Goal: Information Seeking & Learning: Check status

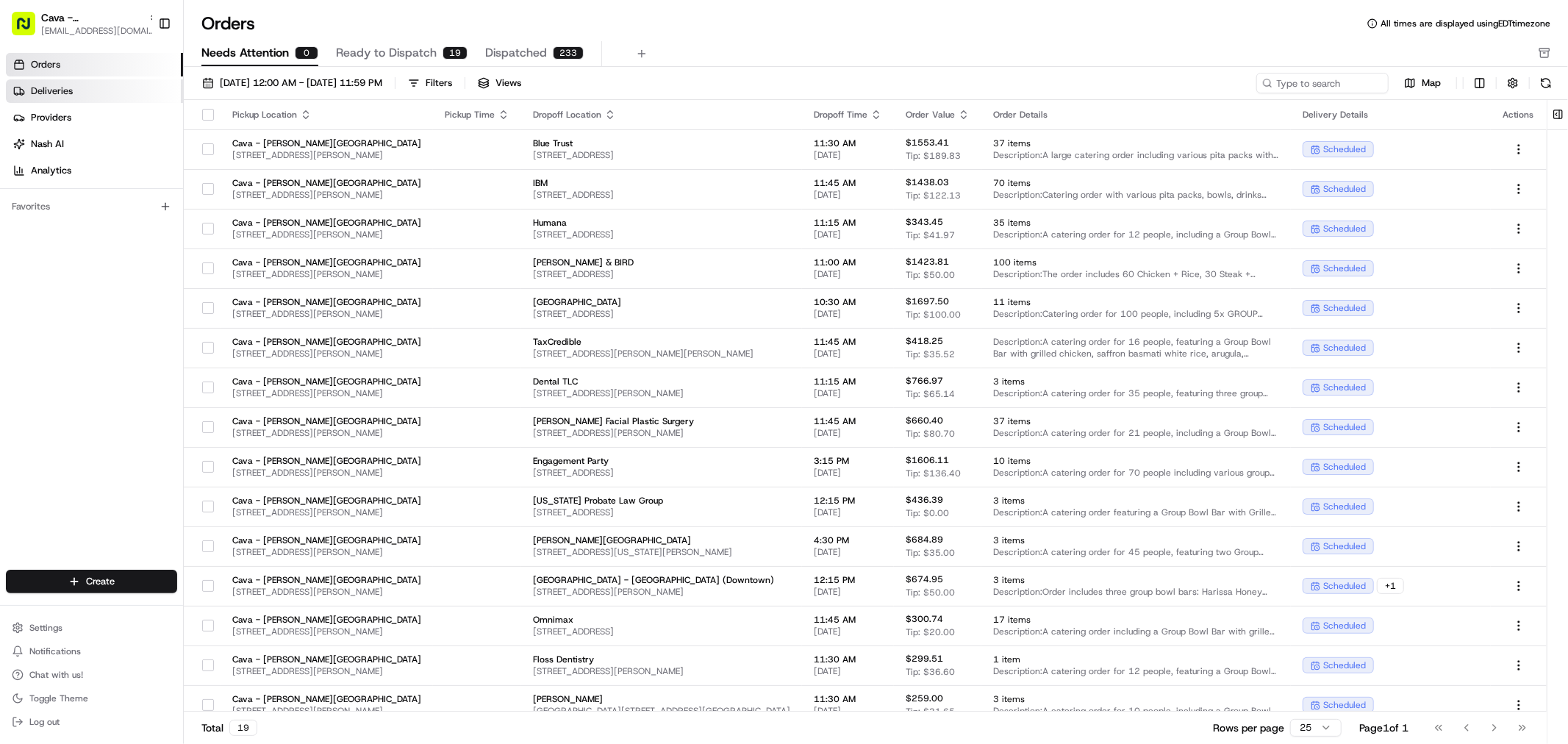
drag, startPoint x: 92, startPoint y: 89, endPoint x: 104, endPoint y: 93, distance: 12.6
click at [92, 89] on link "Deliveries" at bounding box center [94, 91] width 177 height 23
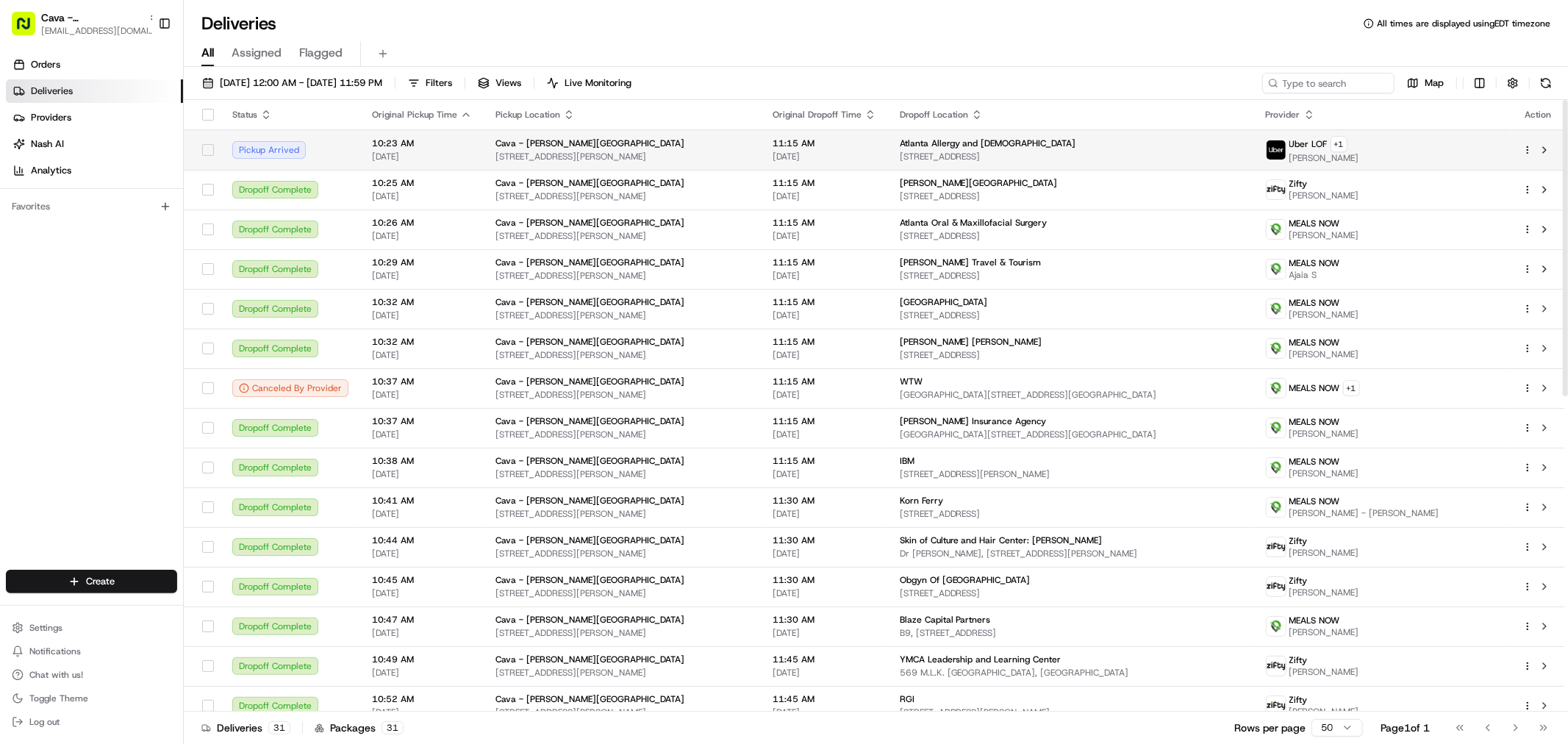
click at [989, 145] on span "Atlanta Allergy and Asthma" at bounding box center [988, 144] width 176 height 12
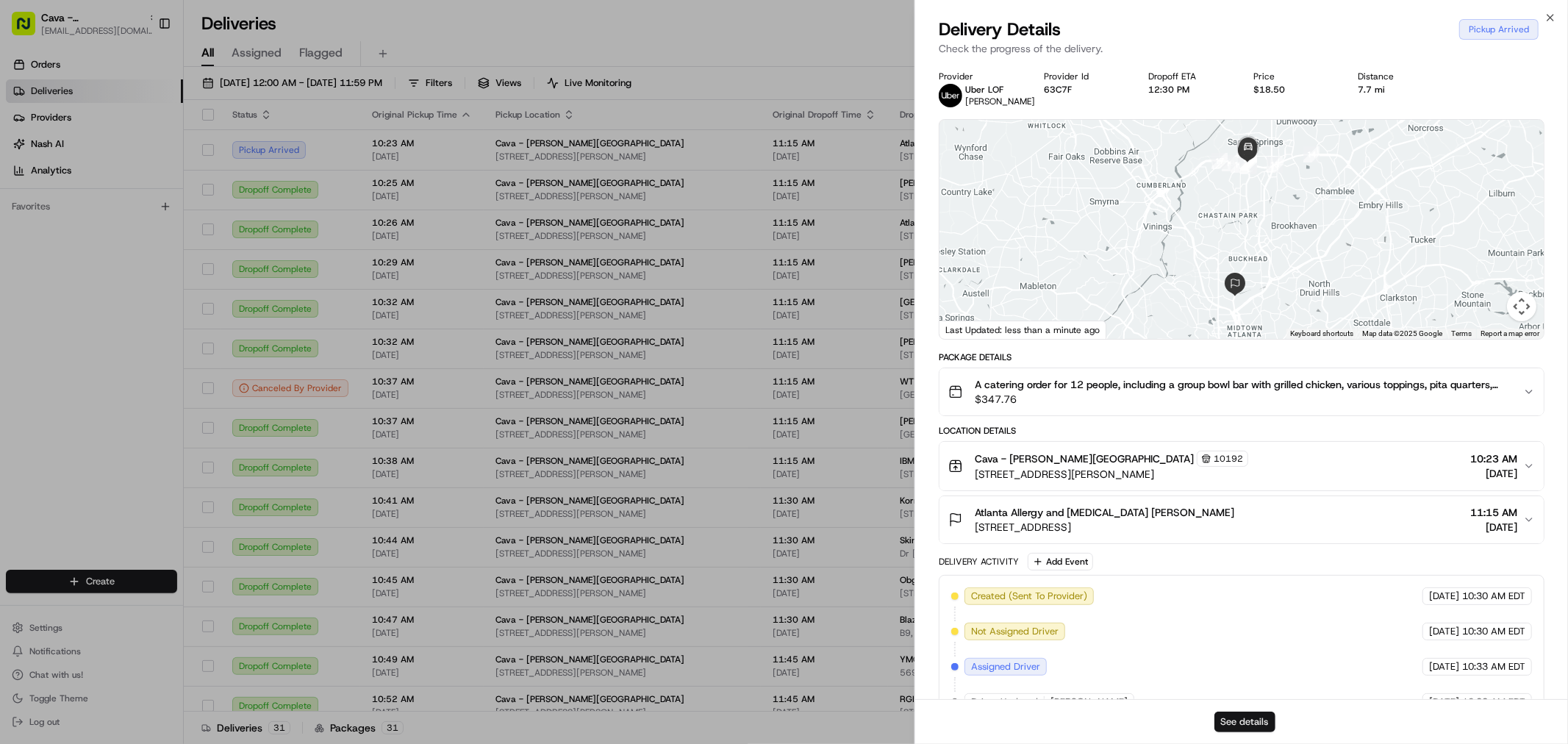
click at [1236, 723] on button "See details" at bounding box center [1244, 722] width 61 height 20
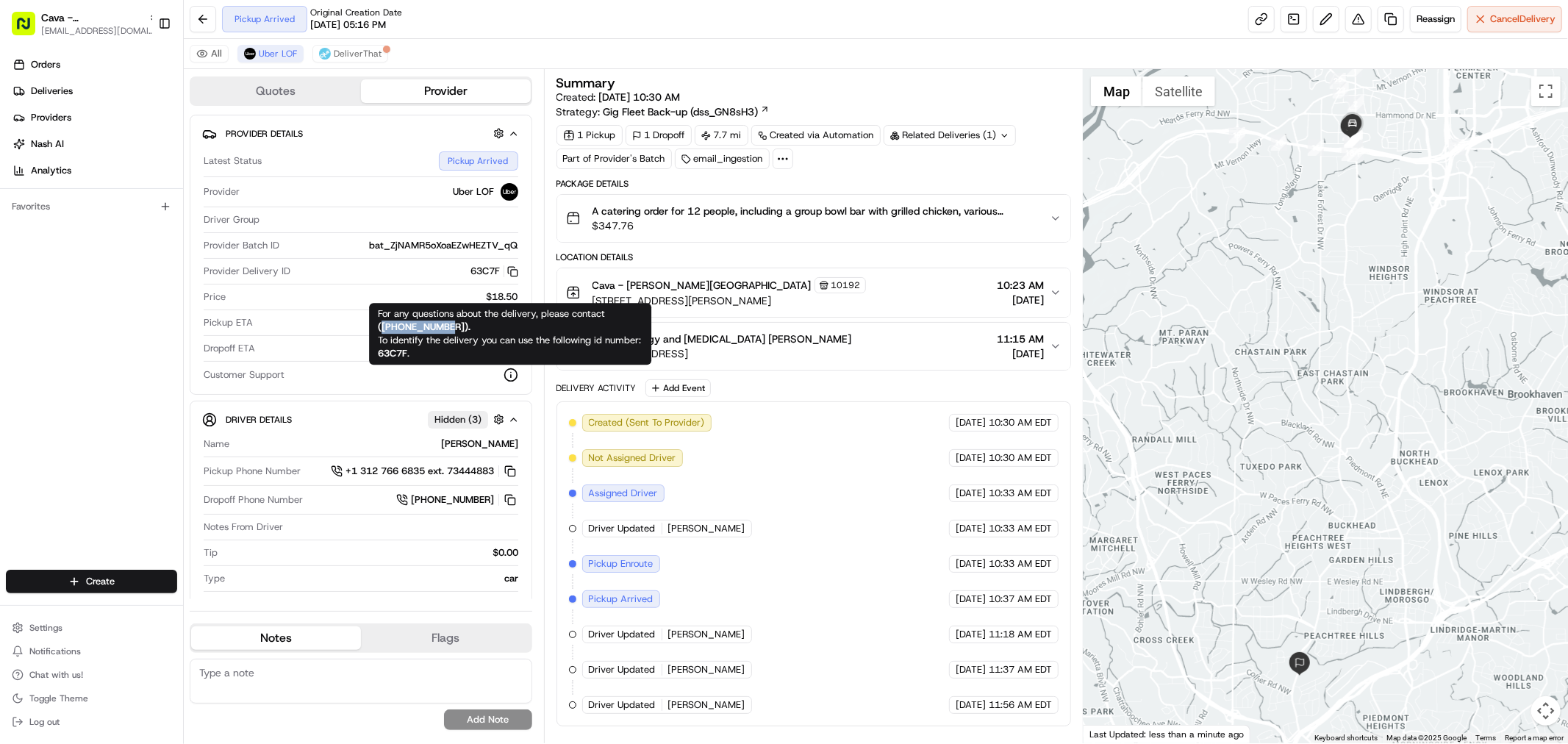
drag, startPoint x: 456, startPoint y: 326, endPoint x: 381, endPoint y: 323, distance: 75.1
click at [381, 323] on strong "( [PHONE_NUMBER] )." at bounding box center [424, 326] width 92 height 13
copy strong "[PHONE_NUMBER]"
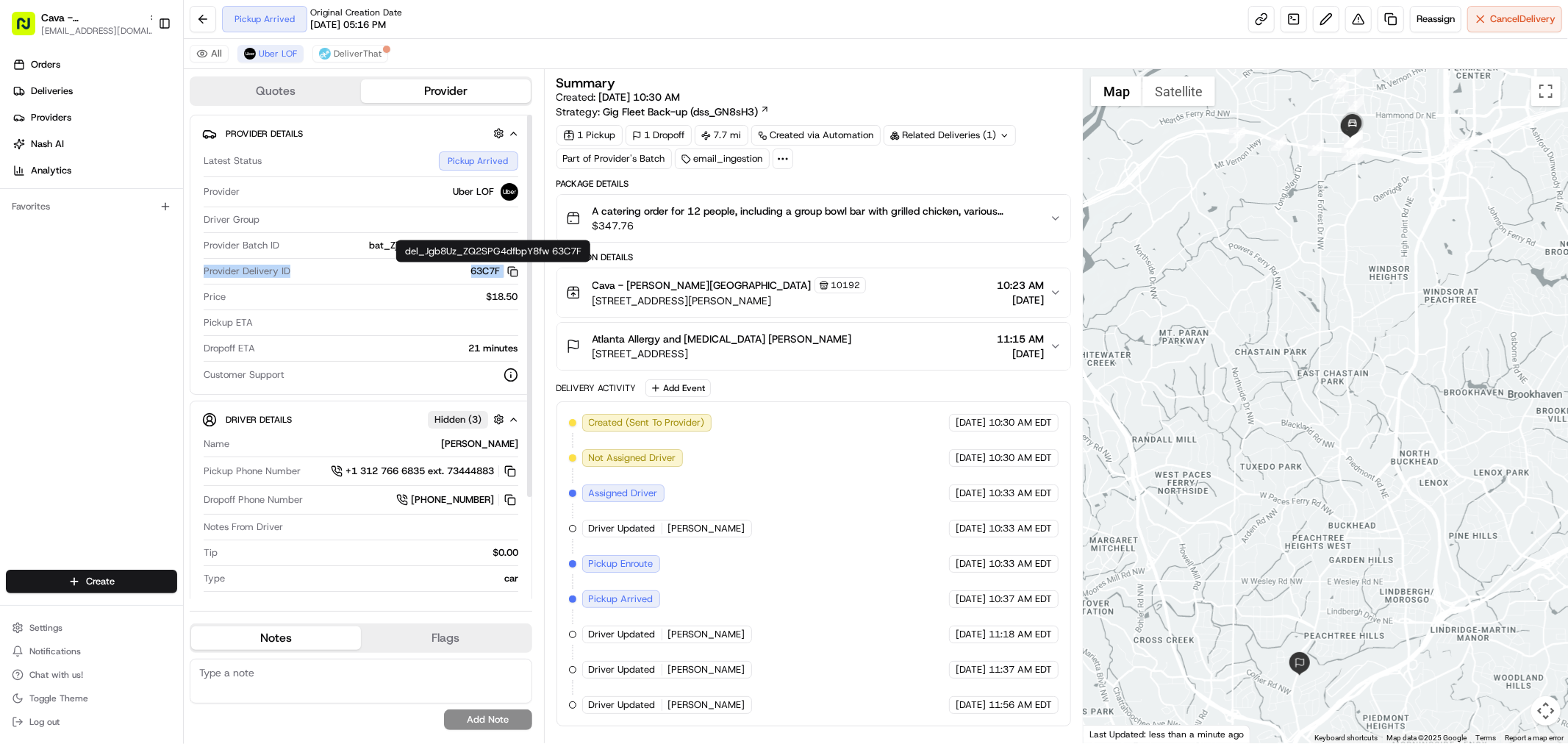
drag, startPoint x: 195, startPoint y: 271, endPoint x: 513, endPoint y: 275, distance: 318.0
click at [513, 275] on div "Provider Details Latest Status Pickup Arrived Provider Uber LOF Driver Group Pr…" at bounding box center [361, 254] width 342 height 280
copy div "Provider Delivery ID 63C7F Copy del_Jgb8Uz_ZQ2SPG4dfbpY8fw 63C7F"
click at [789, 51] on div "All Uber LOF DeliverThat" at bounding box center [875, 53] width 1384 height 30
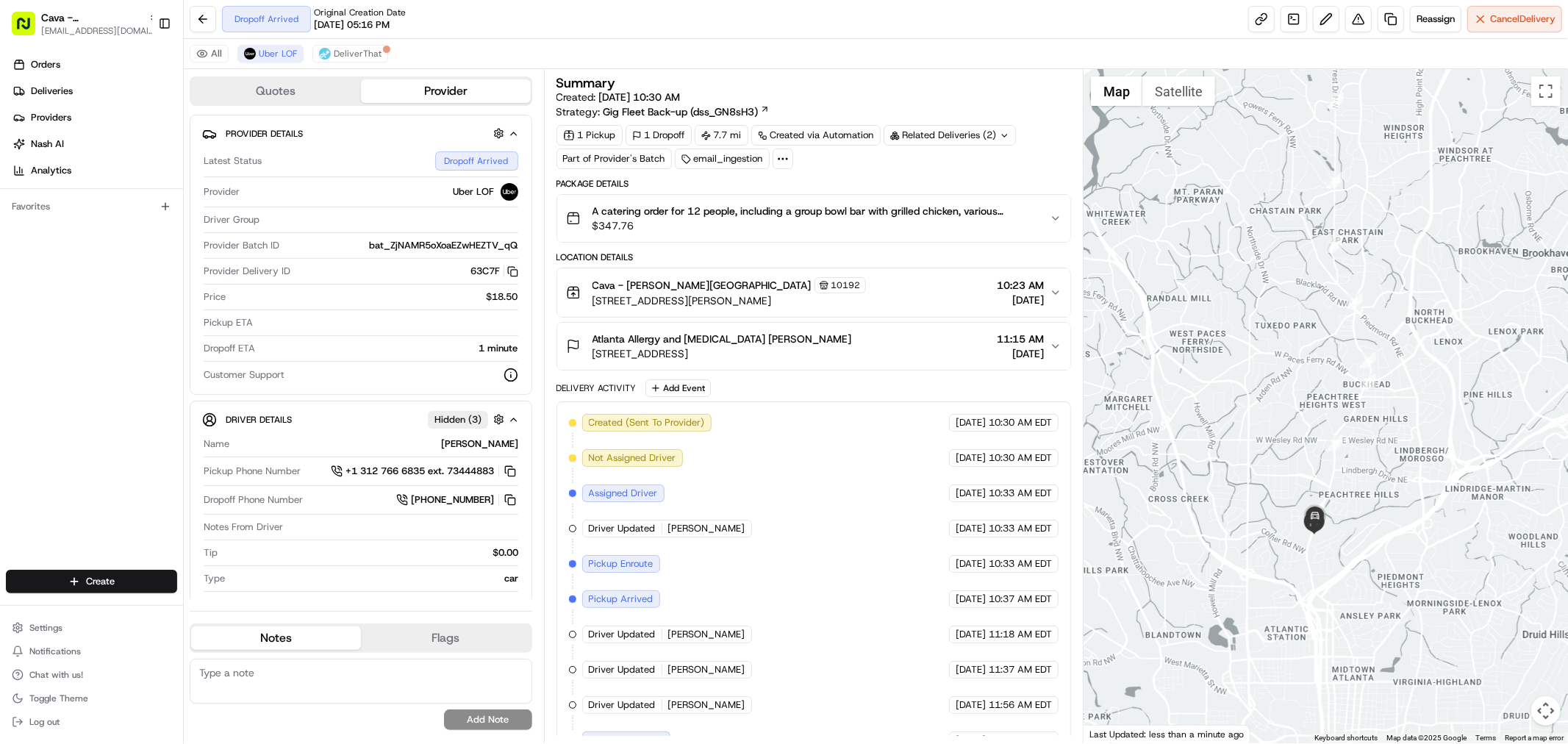
drag, startPoint x: 1300, startPoint y: 675, endPoint x: 1316, endPoint y: 532, distance: 143.9
click at [1316, 532] on img at bounding box center [1314, 523] width 23 height 23
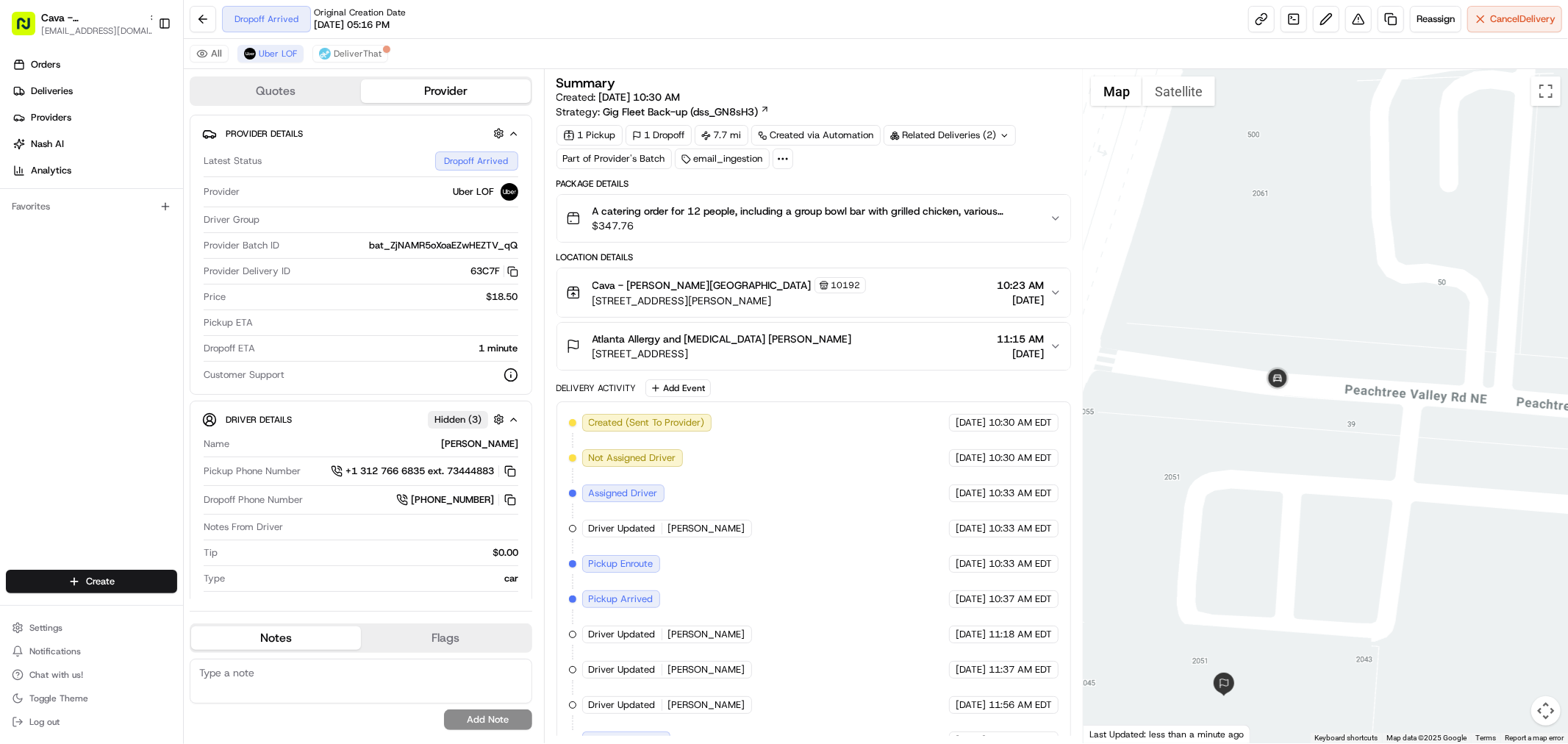
drag, startPoint x: 1262, startPoint y: 592, endPoint x: 1280, endPoint y: 545, distance: 50.3
click at [1280, 545] on div at bounding box center [1325, 405] width 484 height 674
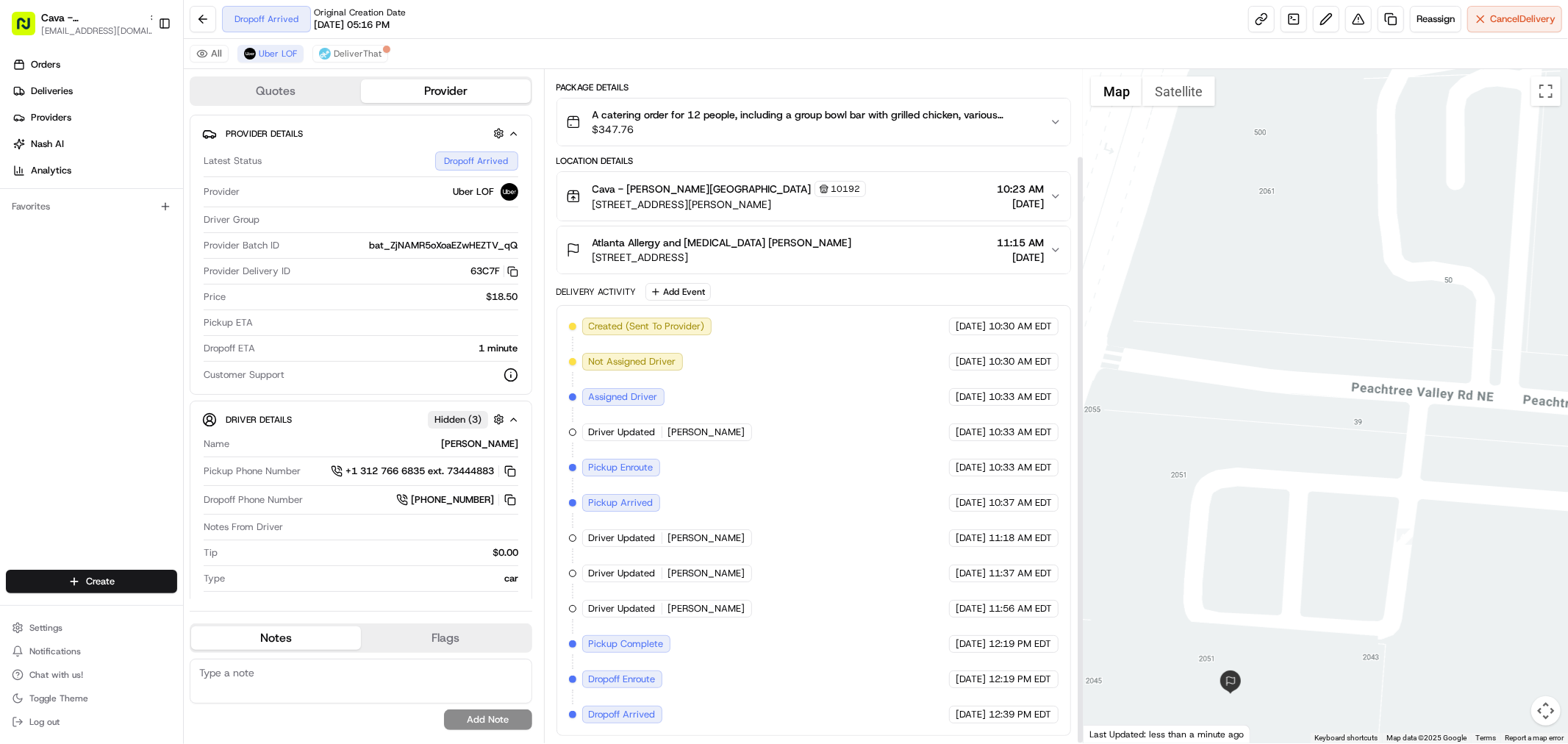
scroll to position [99, 0]
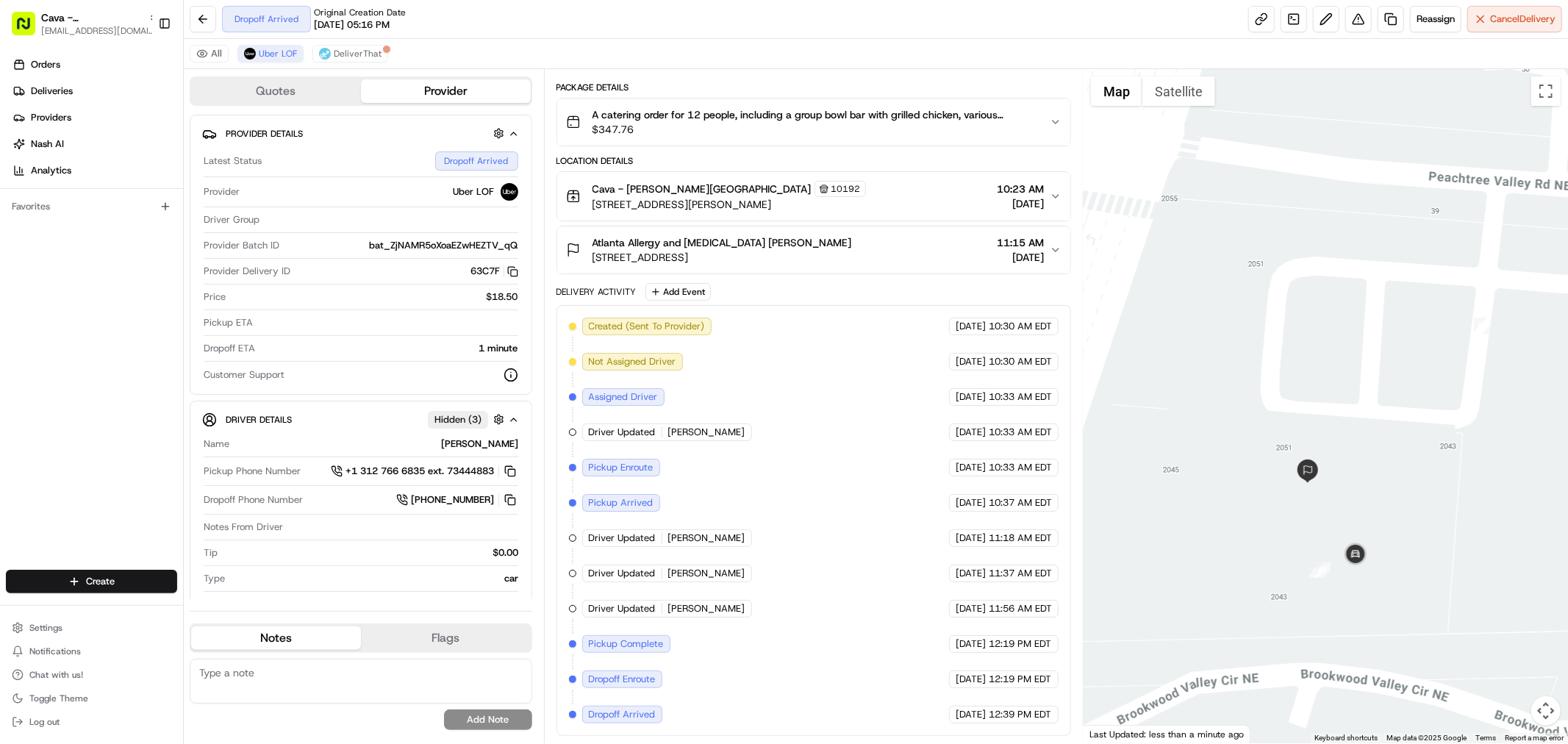
drag, startPoint x: 1325, startPoint y: 361, endPoint x: 1149, endPoint y: 347, distance: 176.6
click at [1149, 347] on div at bounding box center [1325, 405] width 484 height 674
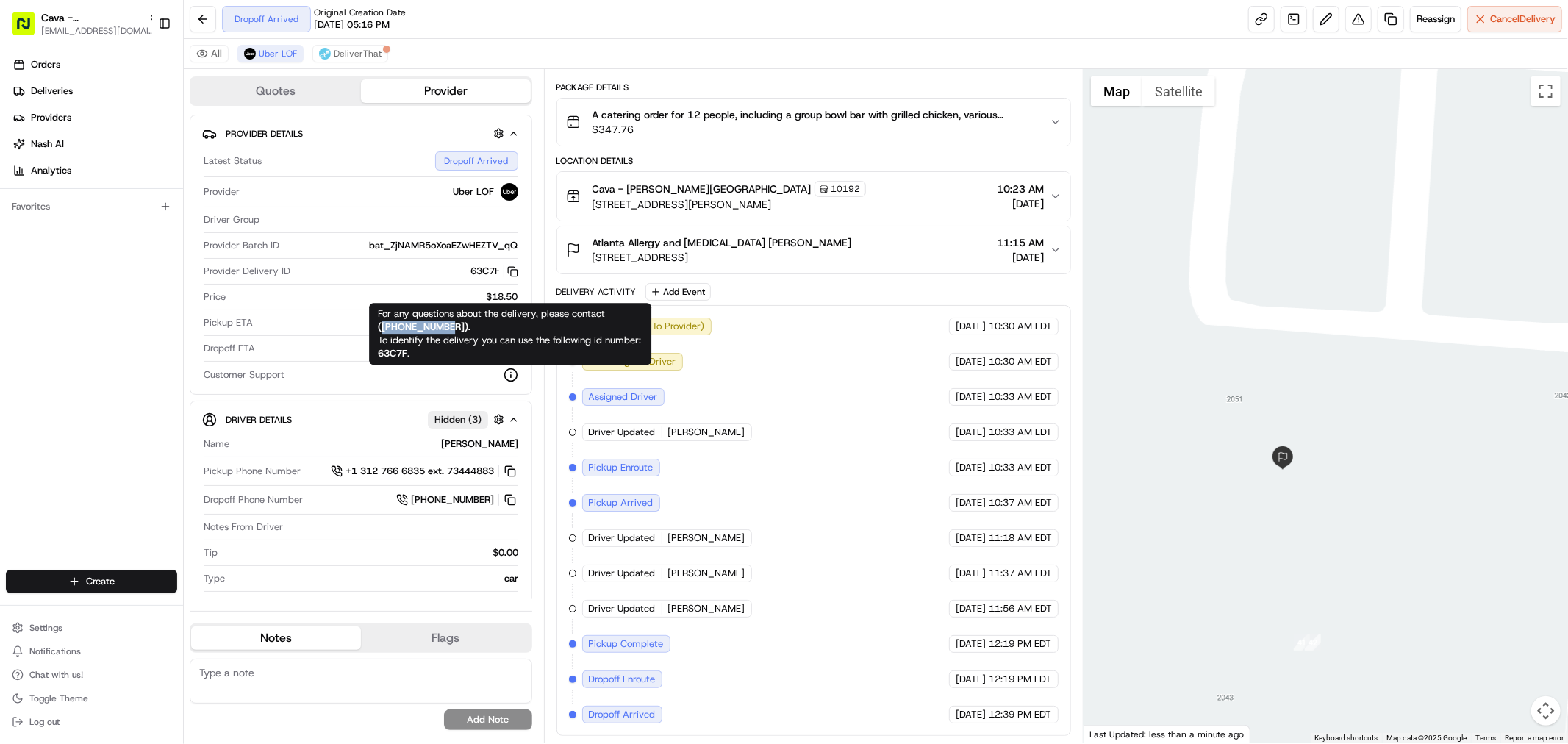
drag, startPoint x: 454, startPoint y: 330, endPoint x: 383, endPoint y: 325, distance: 71.2
click at [383, 325] on strong "( +18669873750 )." at bounding box center [424, 326] width 92 height 13
copy strong "+18669873750"
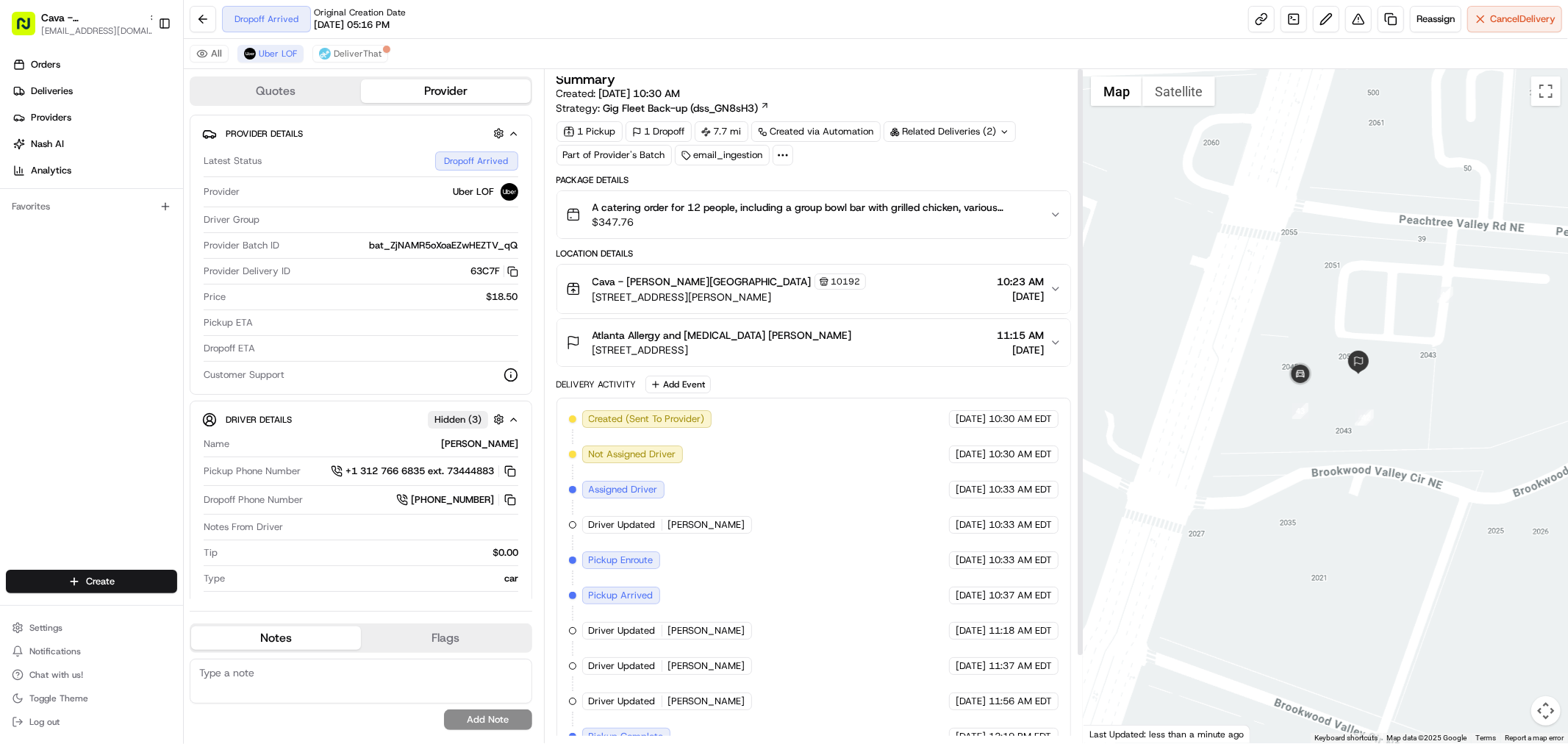
scroll to position [0, 0]
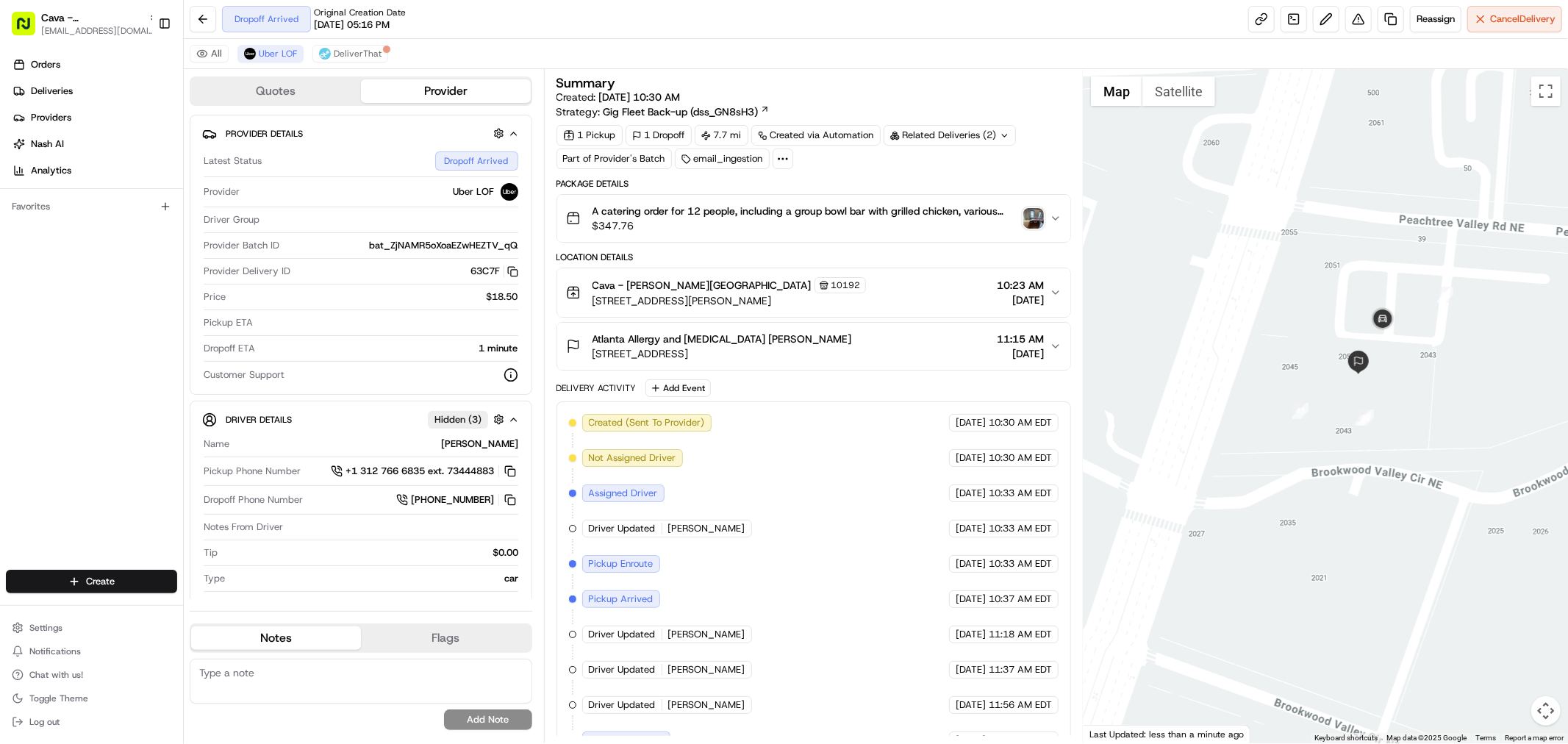
click at [1037, 228] on img "button" at bounding box center [1033, 217] width 20 height 20
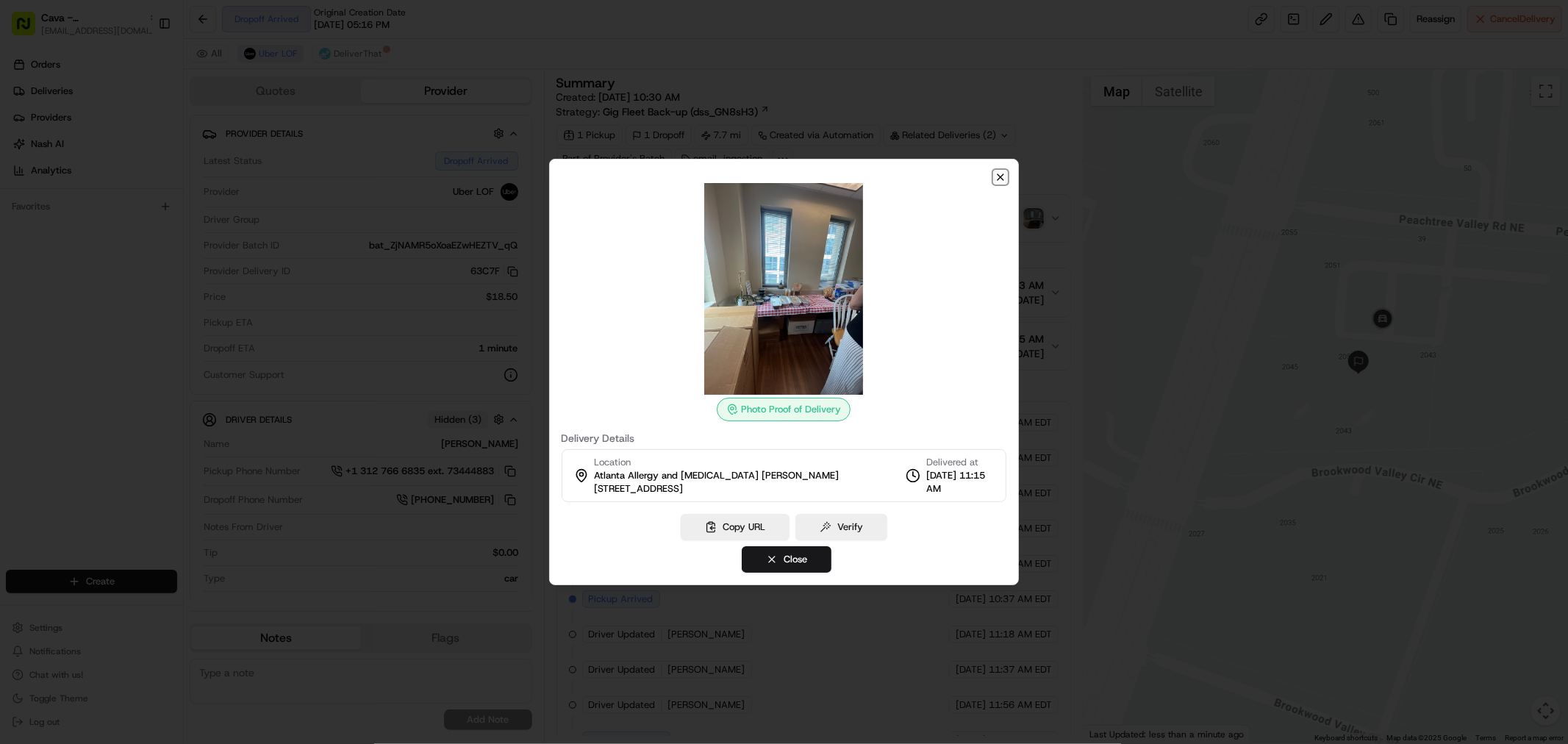
click at [1004, 178] on icon "button" at bounding box center [1000, 178] width 12 height 12
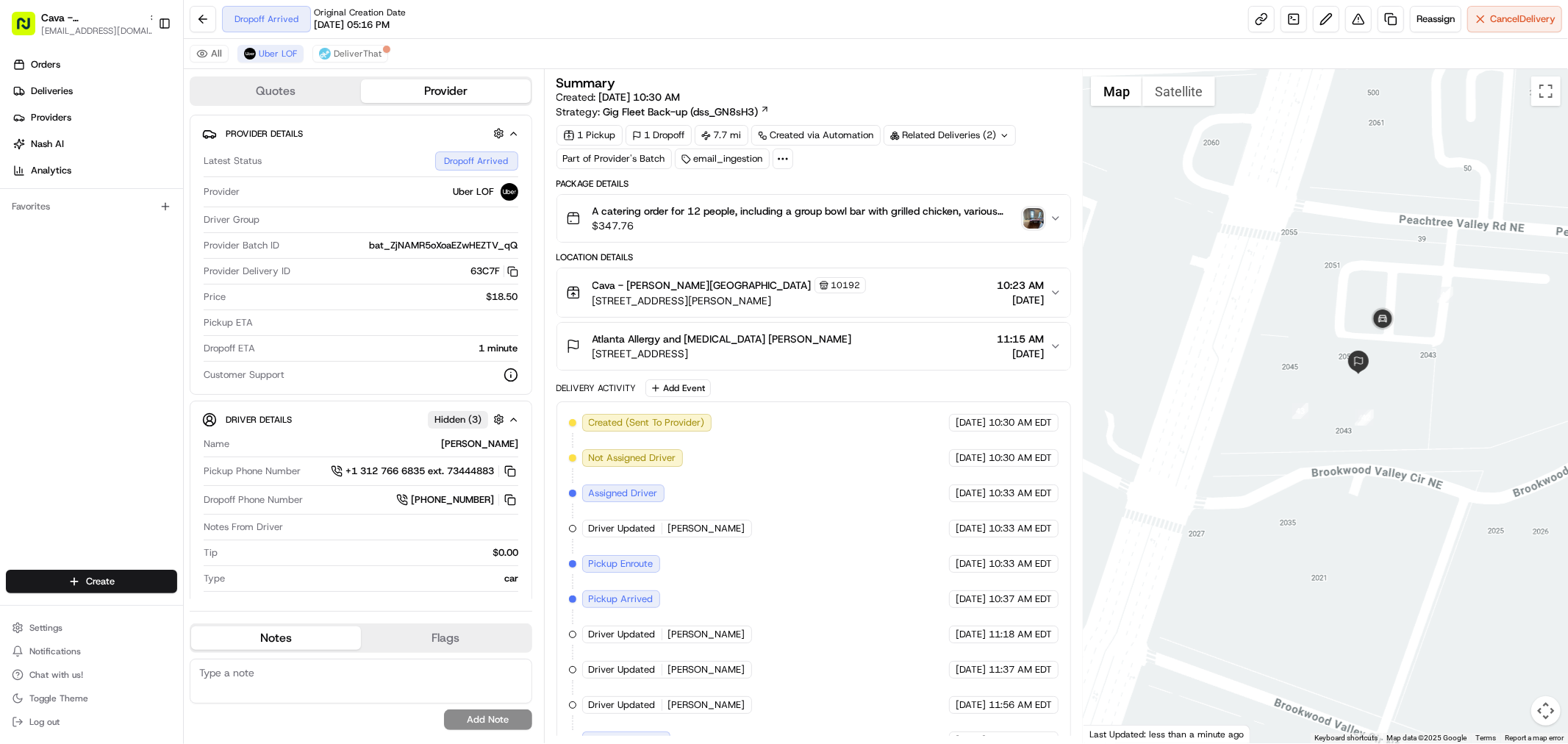
click at [1034, 108] on div "Summary Created: 08/20/2025 10:30 AM Strategy: Gig Fleet Back-up (dss_GN8sH3)" at bounding box center [814, 98] width 515 height 43
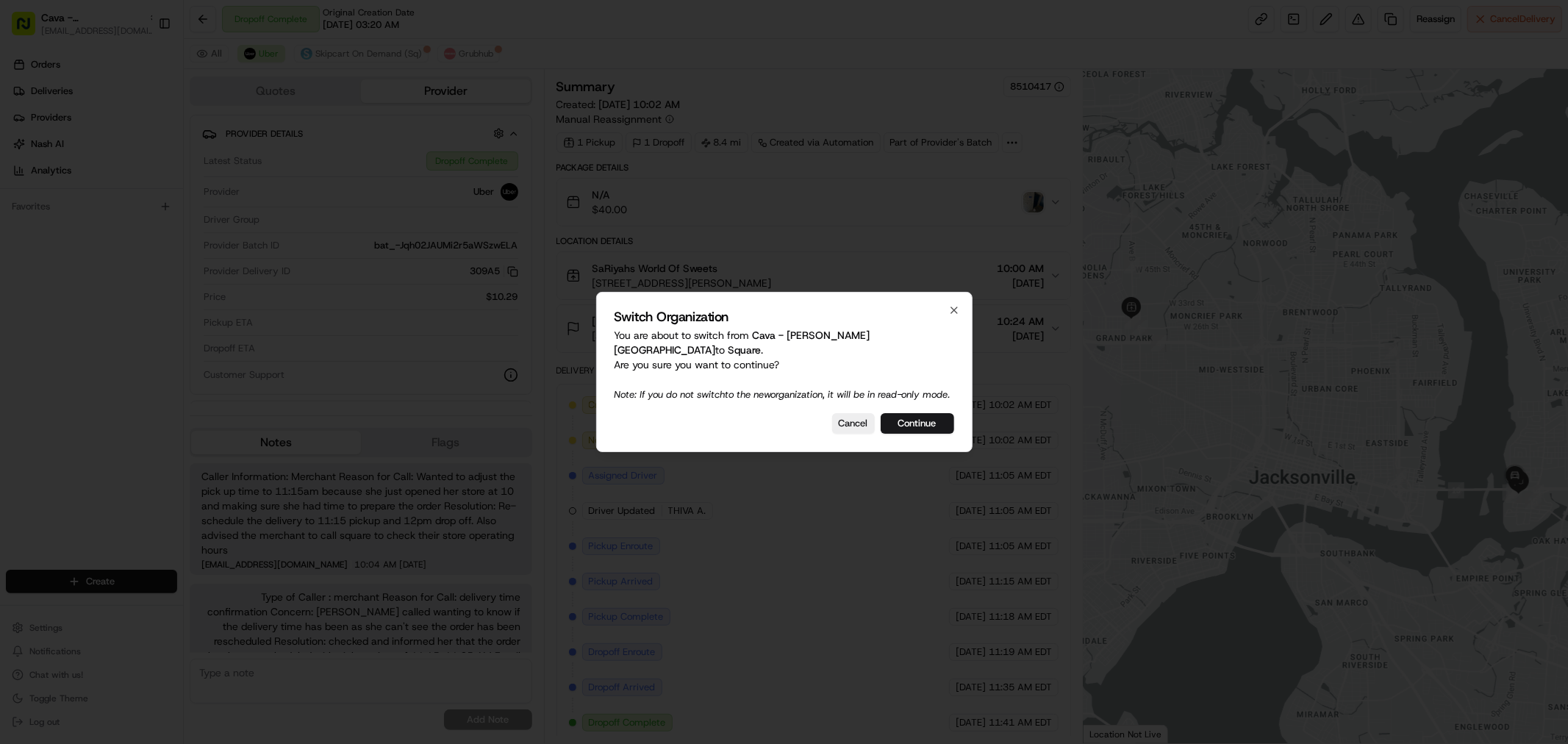
scroll to position [41, 0]
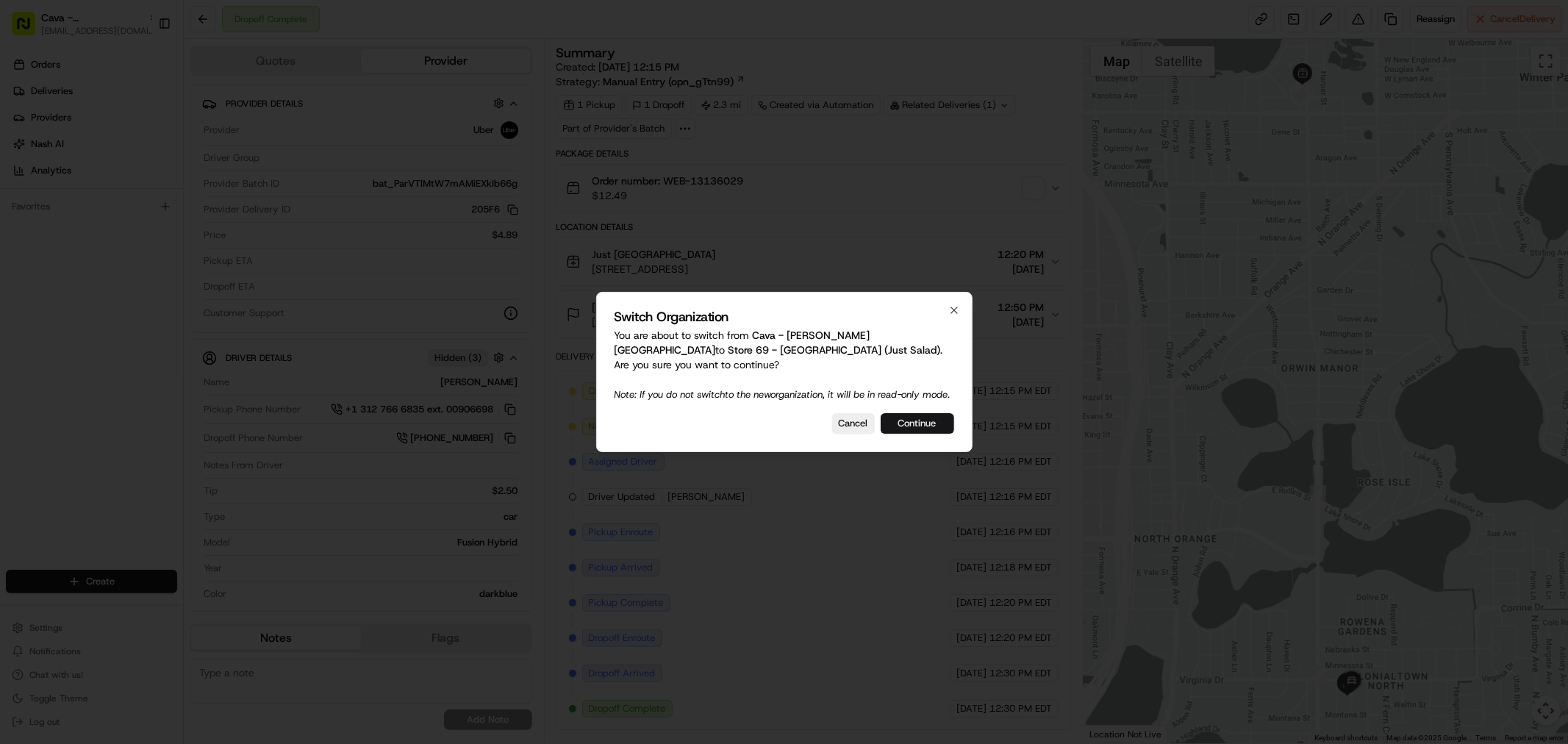
click at [934, 434] on button "Continue" at bounding box center [917, 423] width 74 height 20
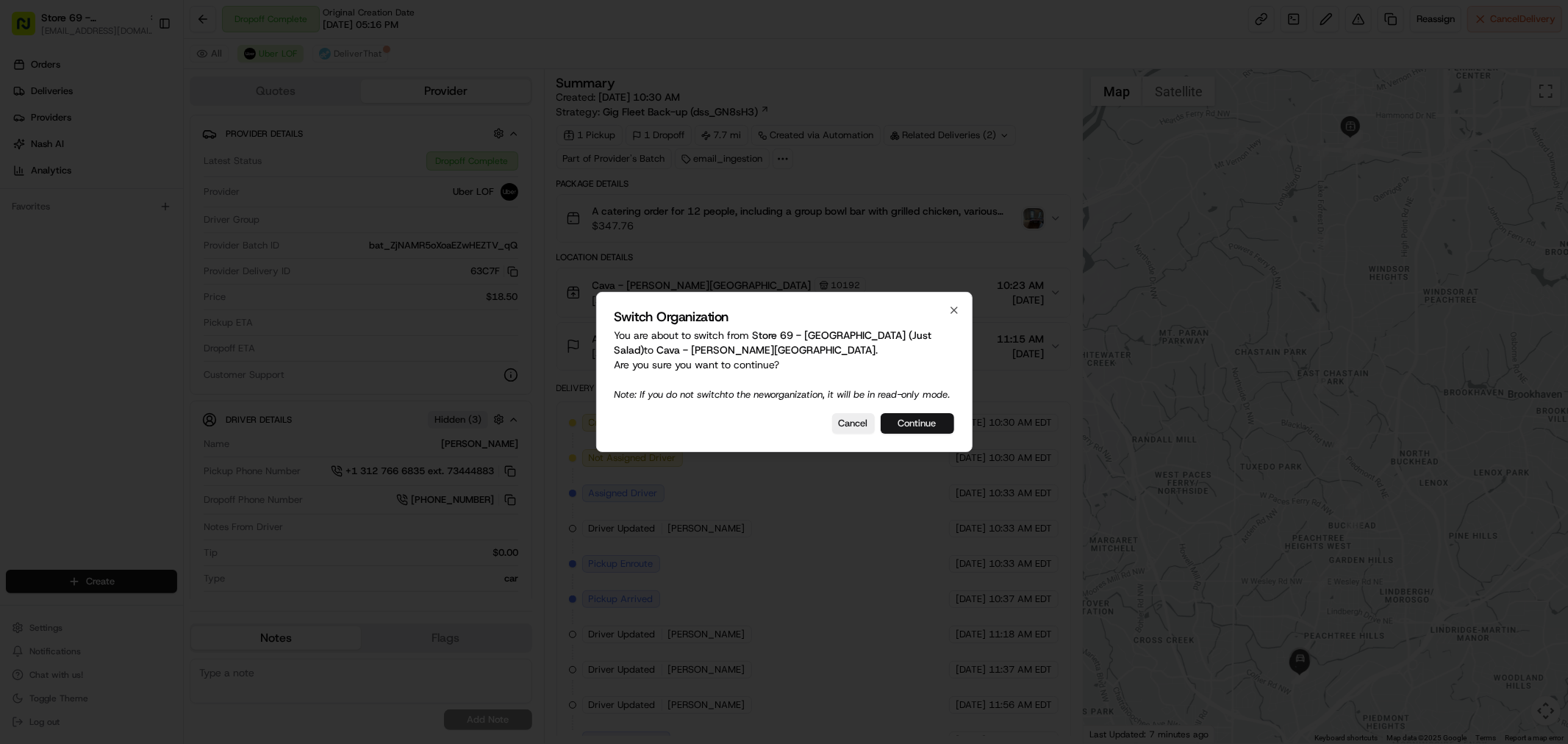
click at [909, 428] on button "Continue" at bounding box center [917, 423] width 74 height 20
